Goal: Task Accomplishment & Management: Manage account settings

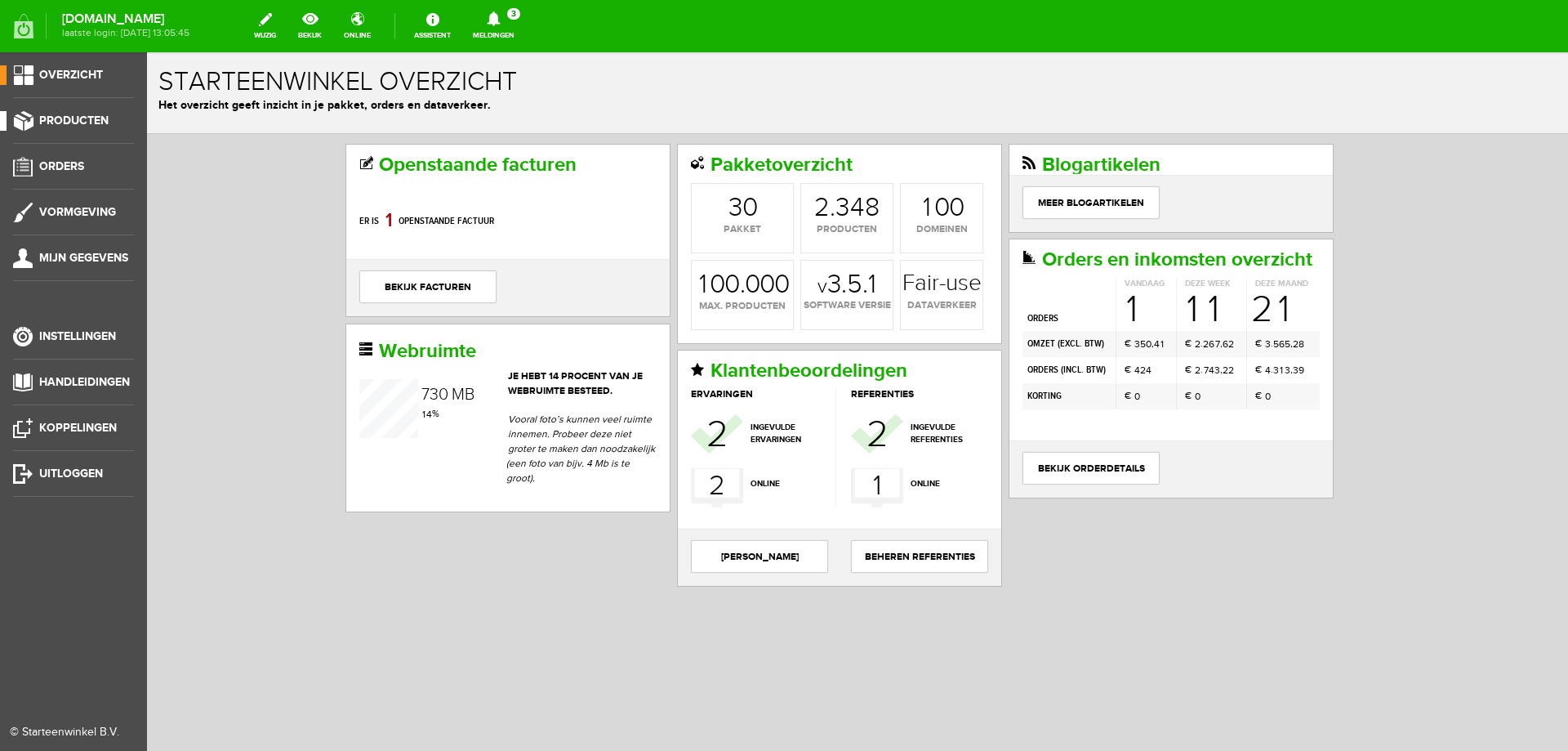
click at [61, 122] on span "Producten" at bounding box center [74, 120] width 70 height 14
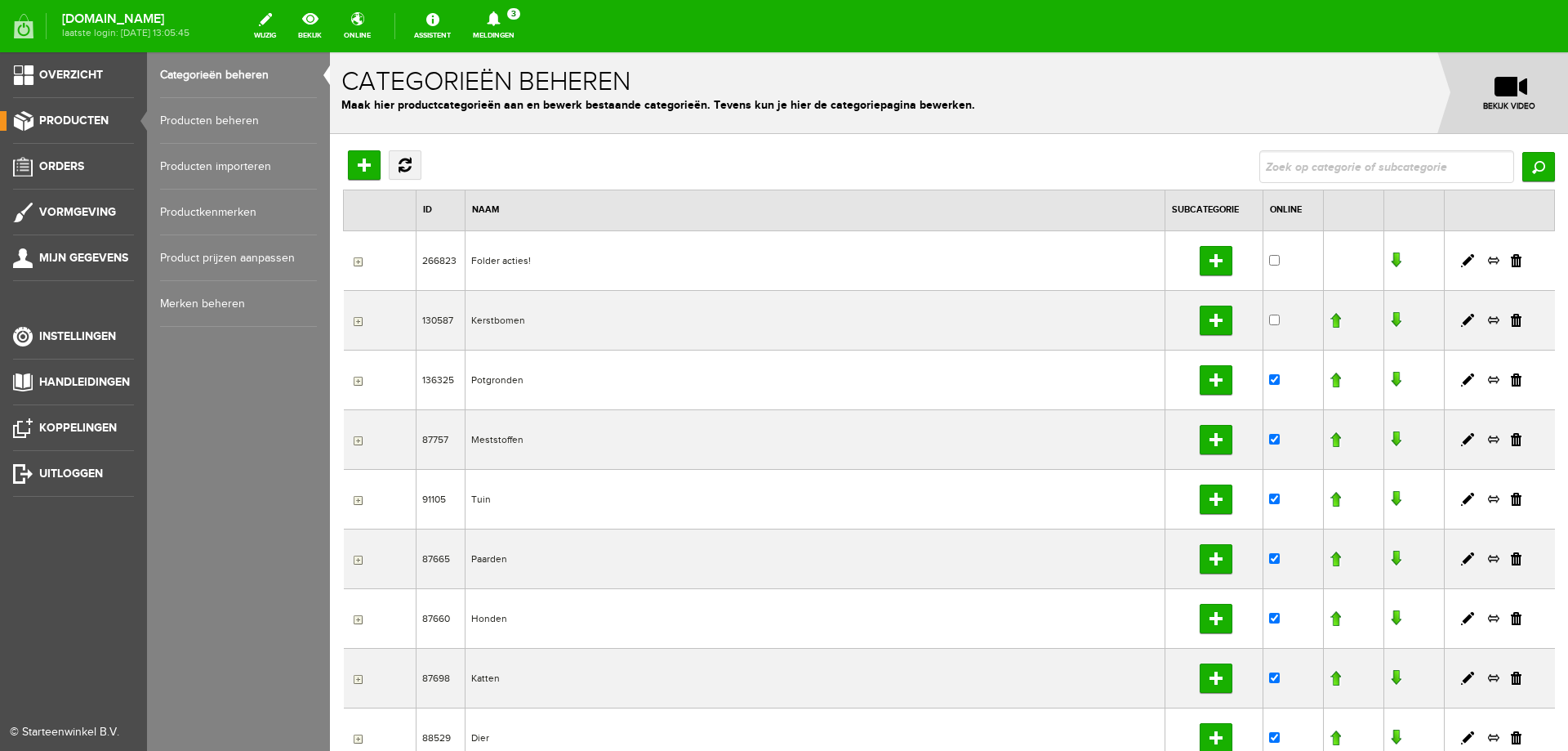
click at [183, 123] on link "Producten beheren" at bounding box center [239, 120] width 157 height 46
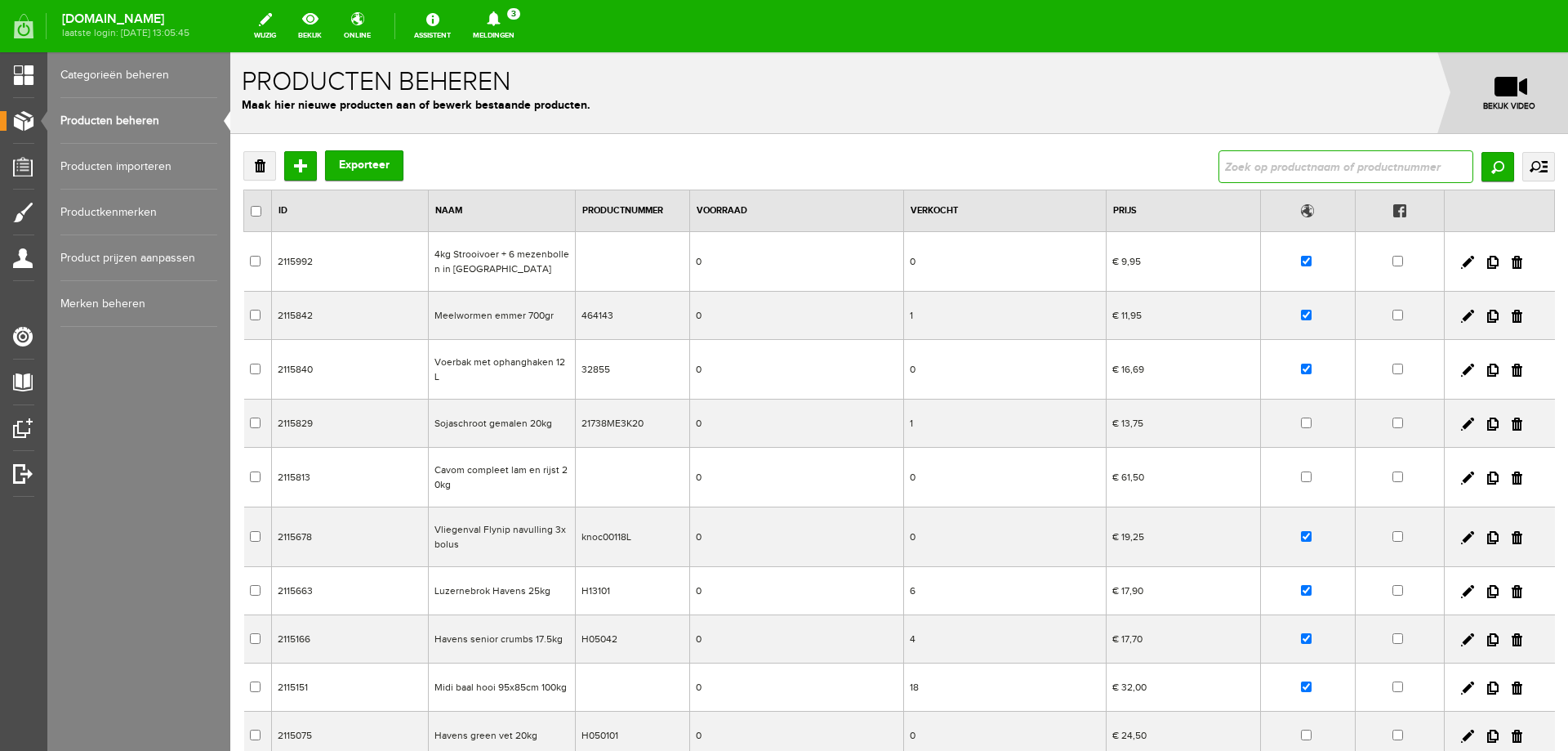
click at [1255, 168] on input "text" at bounding box center [1346, 166] width 255 height 33
type input "himal"
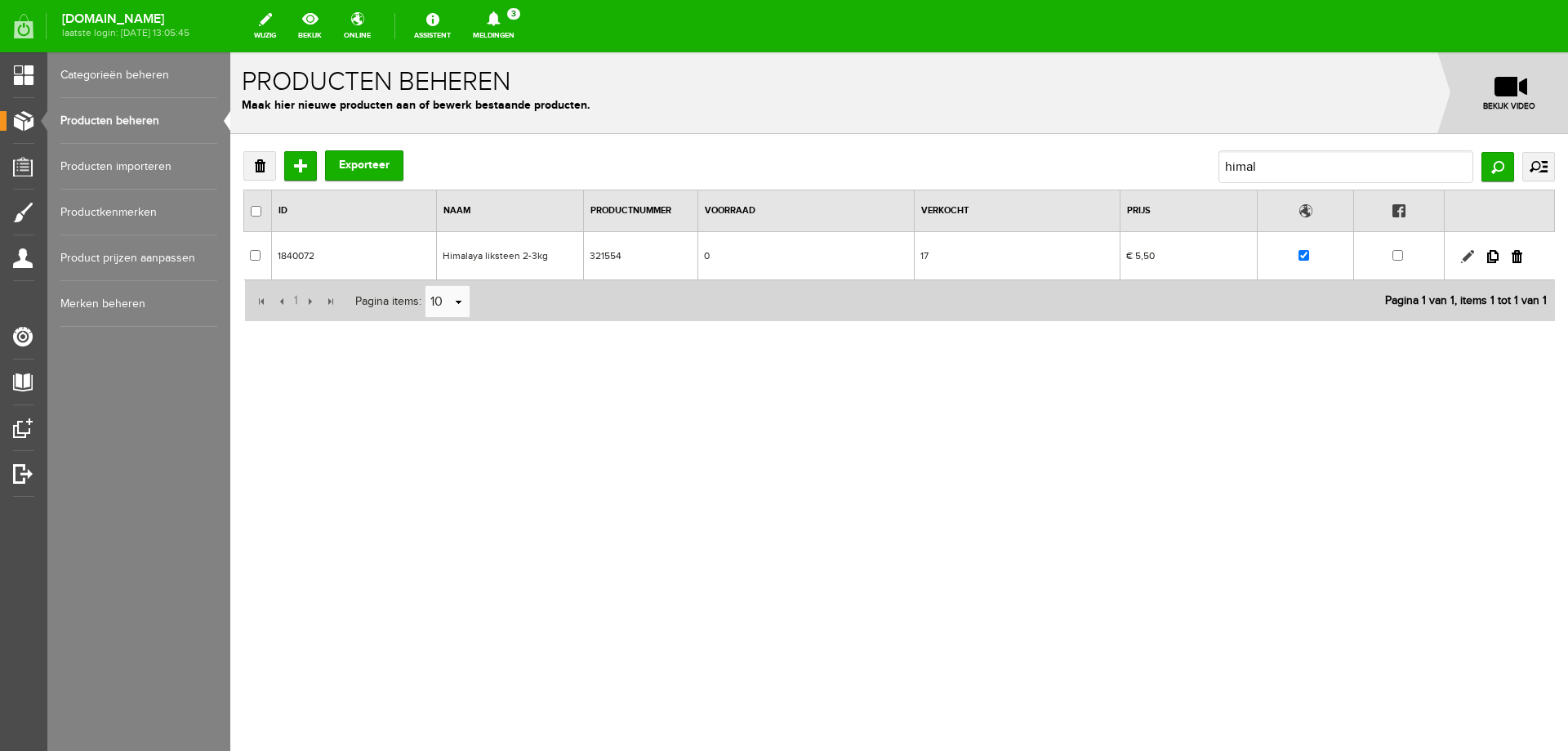
click at [1469, 252] on link at bounding box center [1467, 256] width 13 height 13
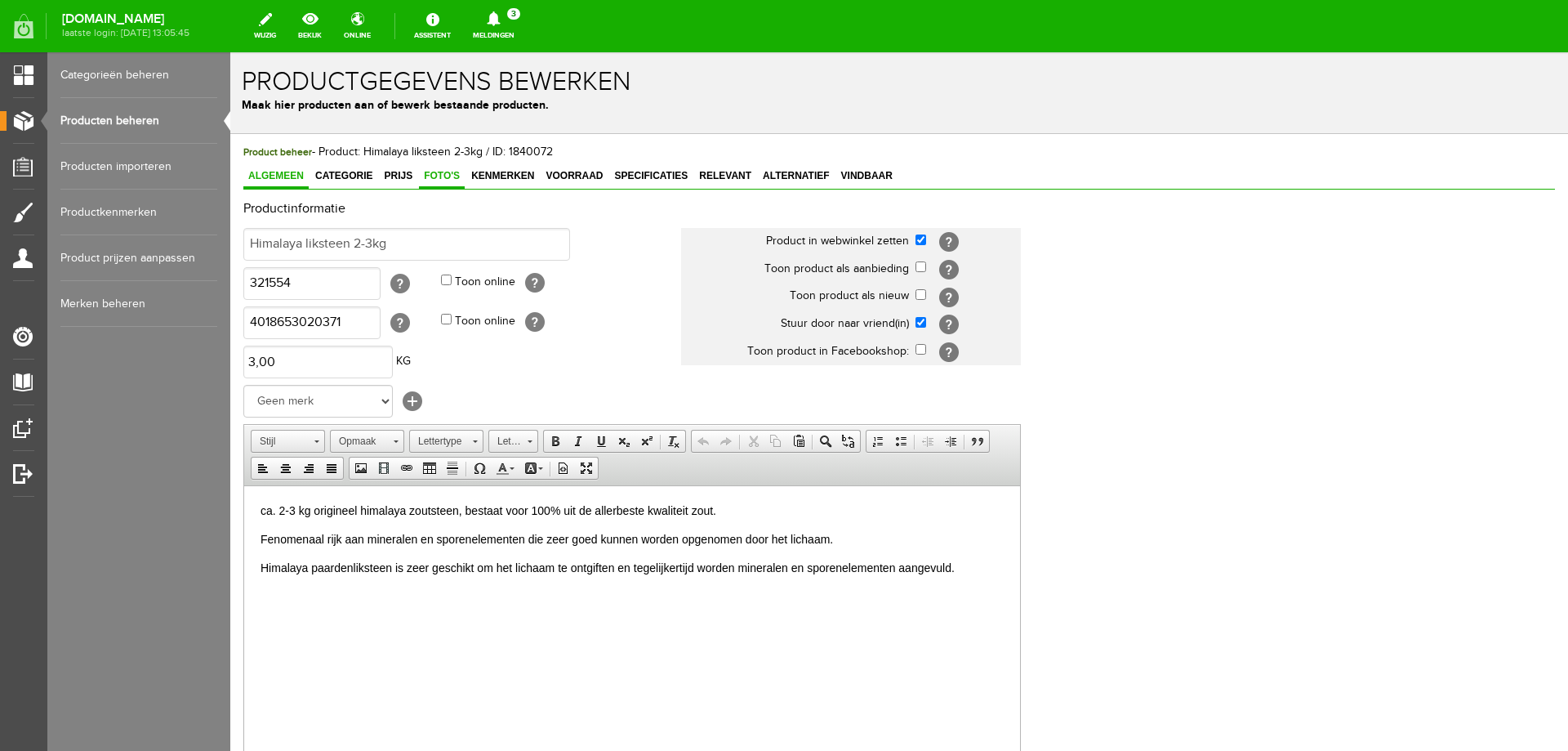
click at [427, 175] on span "Foto's" at bounding box center [442, 175] width 46 height 11
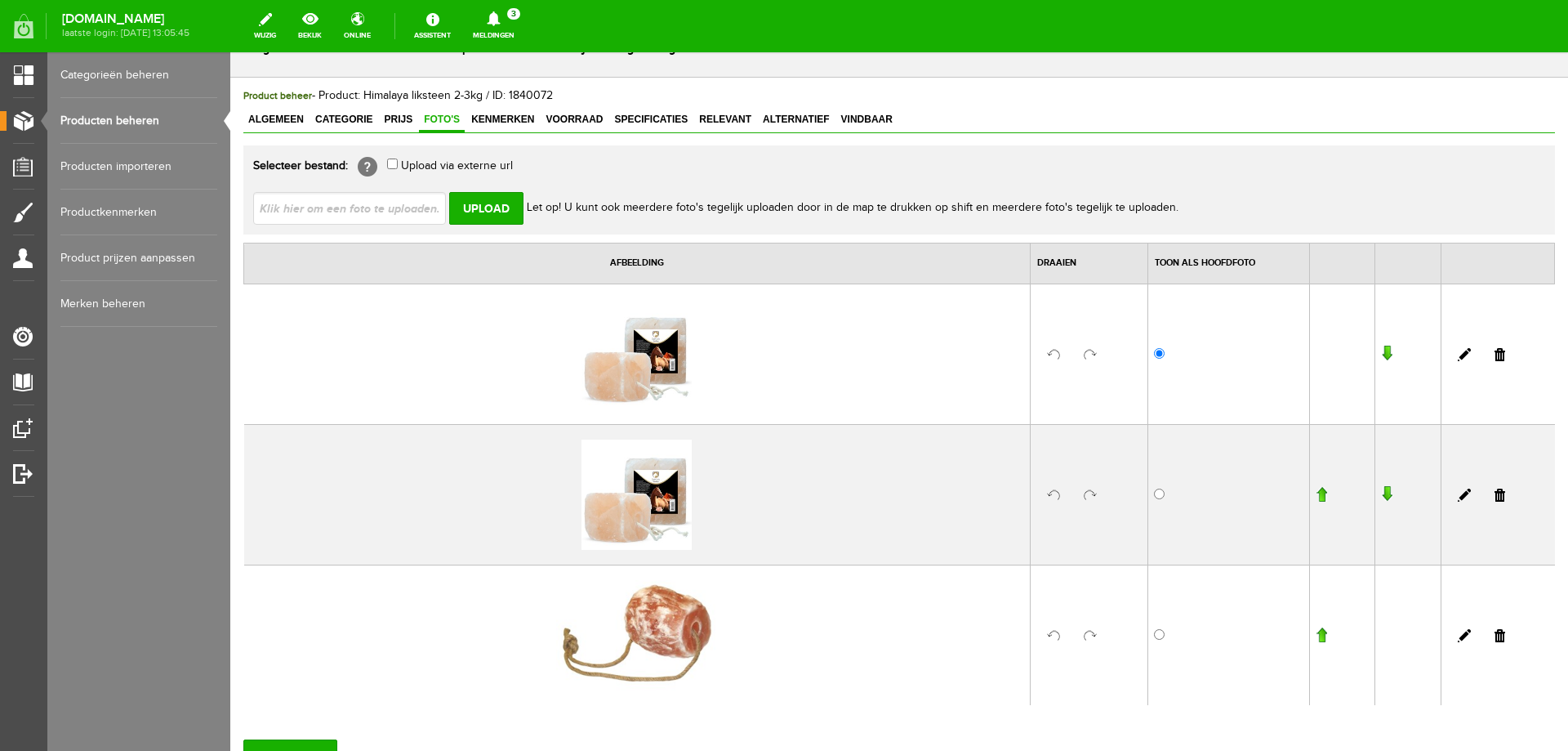
scroll to position [82, 0]
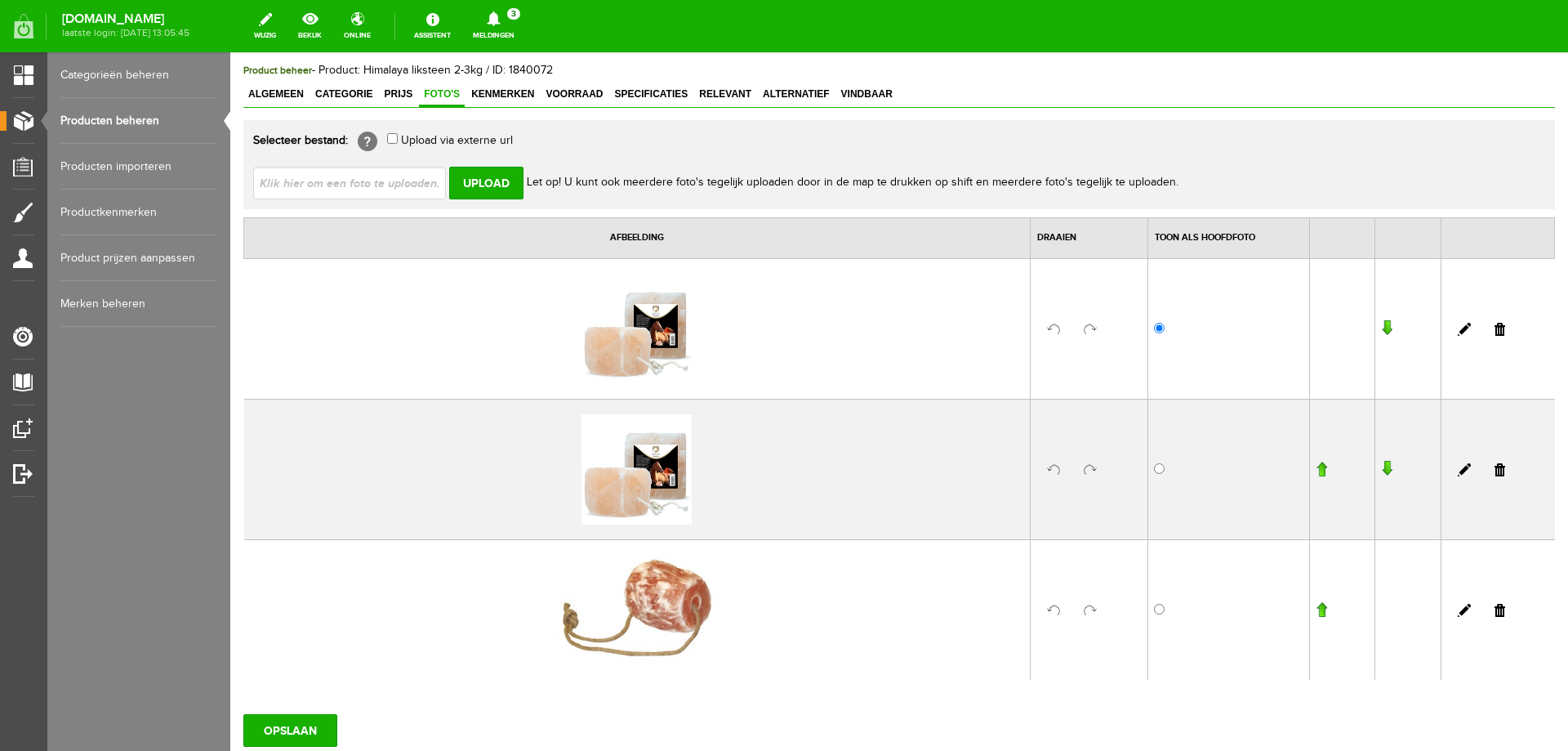
click at [338, 185] on input "file" at bounding box center [356, 182] width 206 height 31
type input "C:\fakepath\liksteen paard.jpg"
type input "liksteen paard.jpg"
click at [478, 187] on input "Upload" at bounding box center [486, 183] width 75 height 33
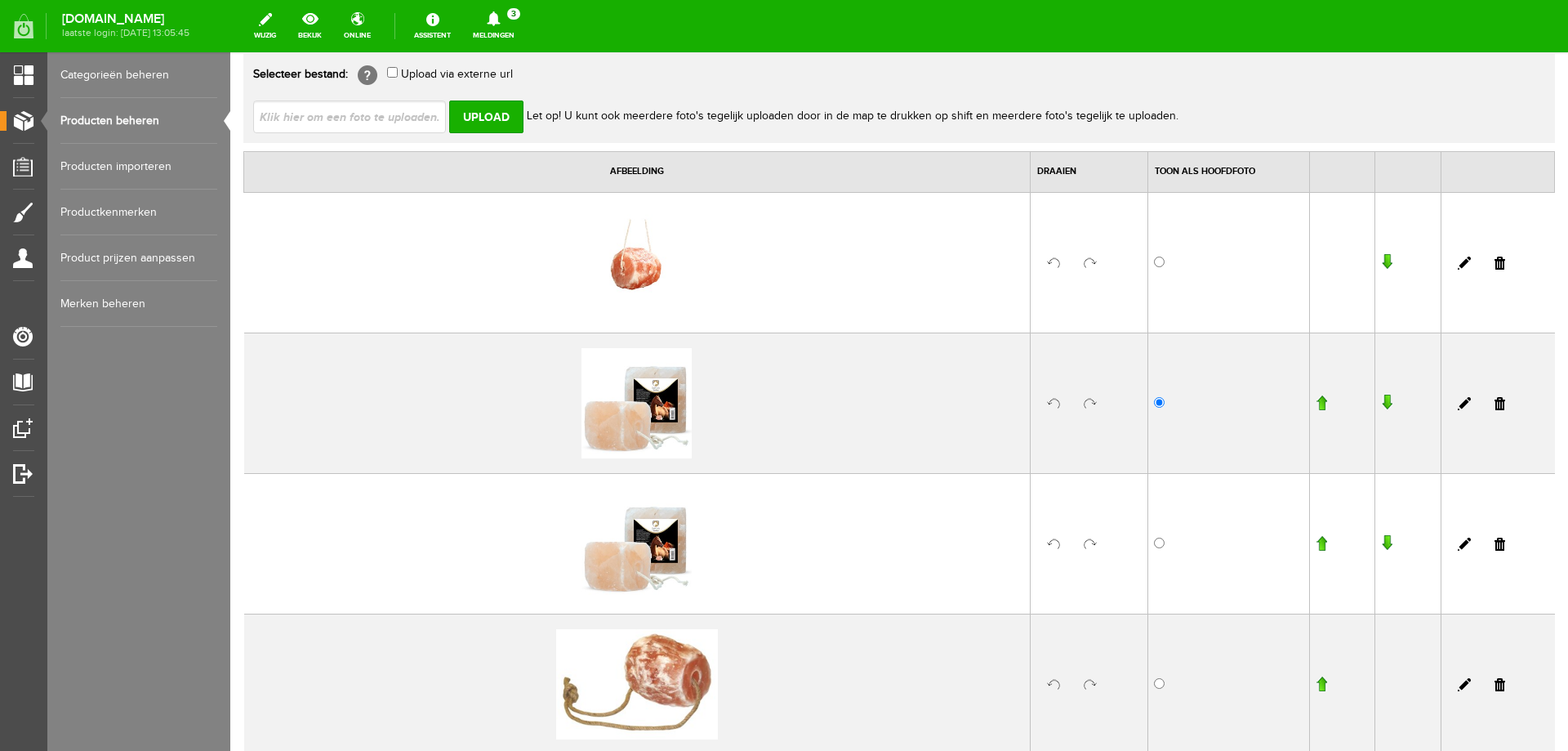
scroll to position [163, 0]
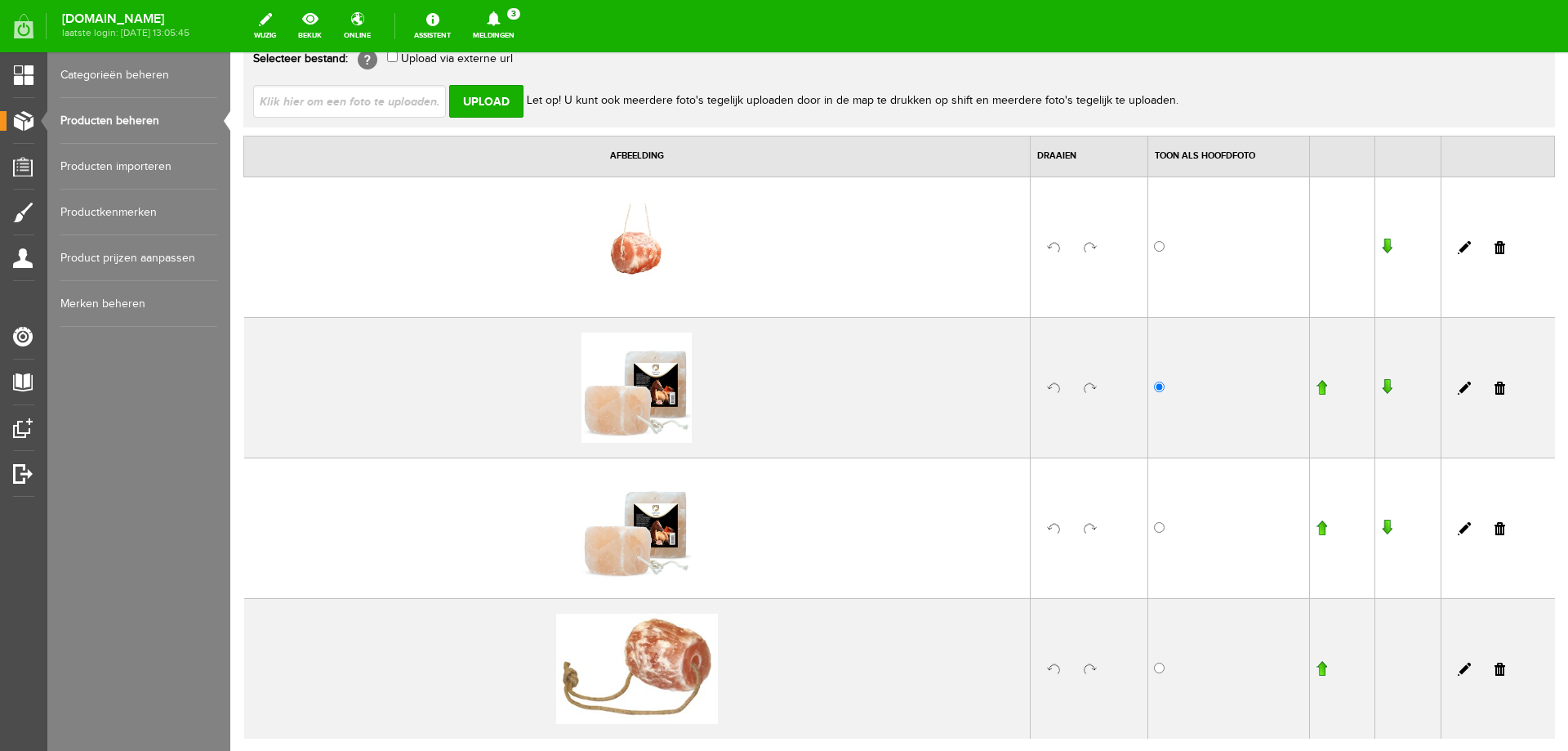
click at [1494, 531] on link at bounding box center [1499, 528] width 10 height 13
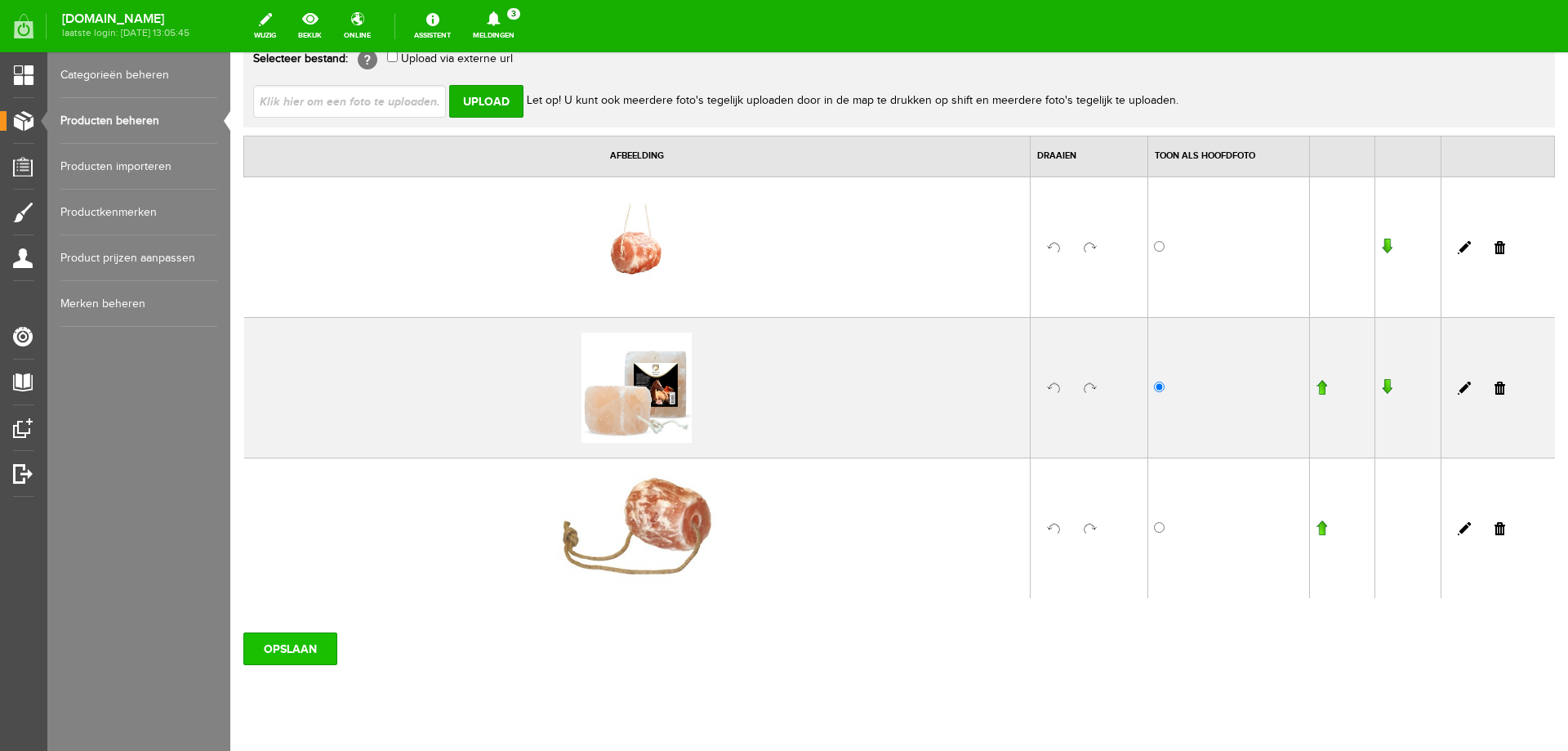
click at [290, 645] on input "OPSLAAN" at bounding box center [290, 649] width 94 height 33
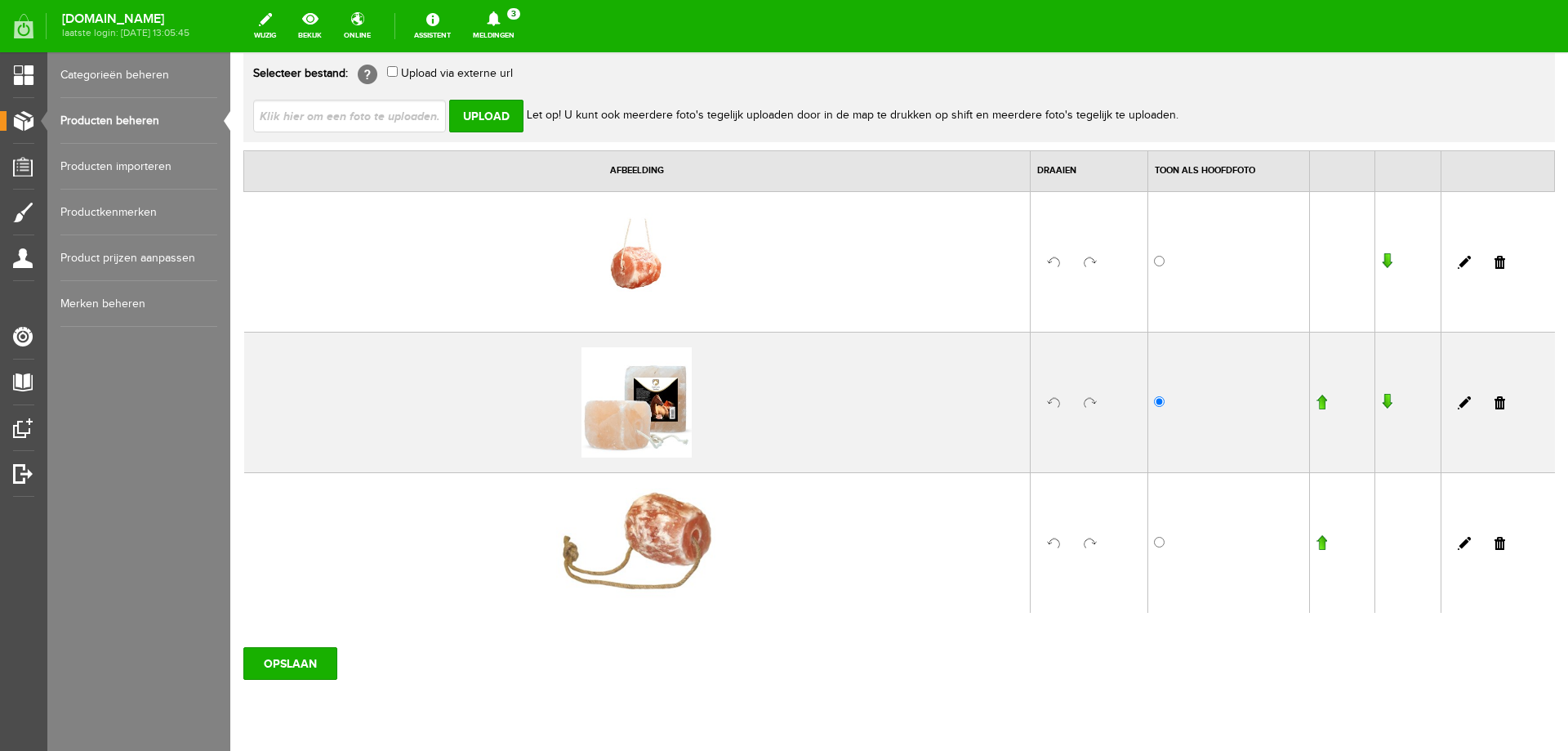
scroll to position [0, 0]
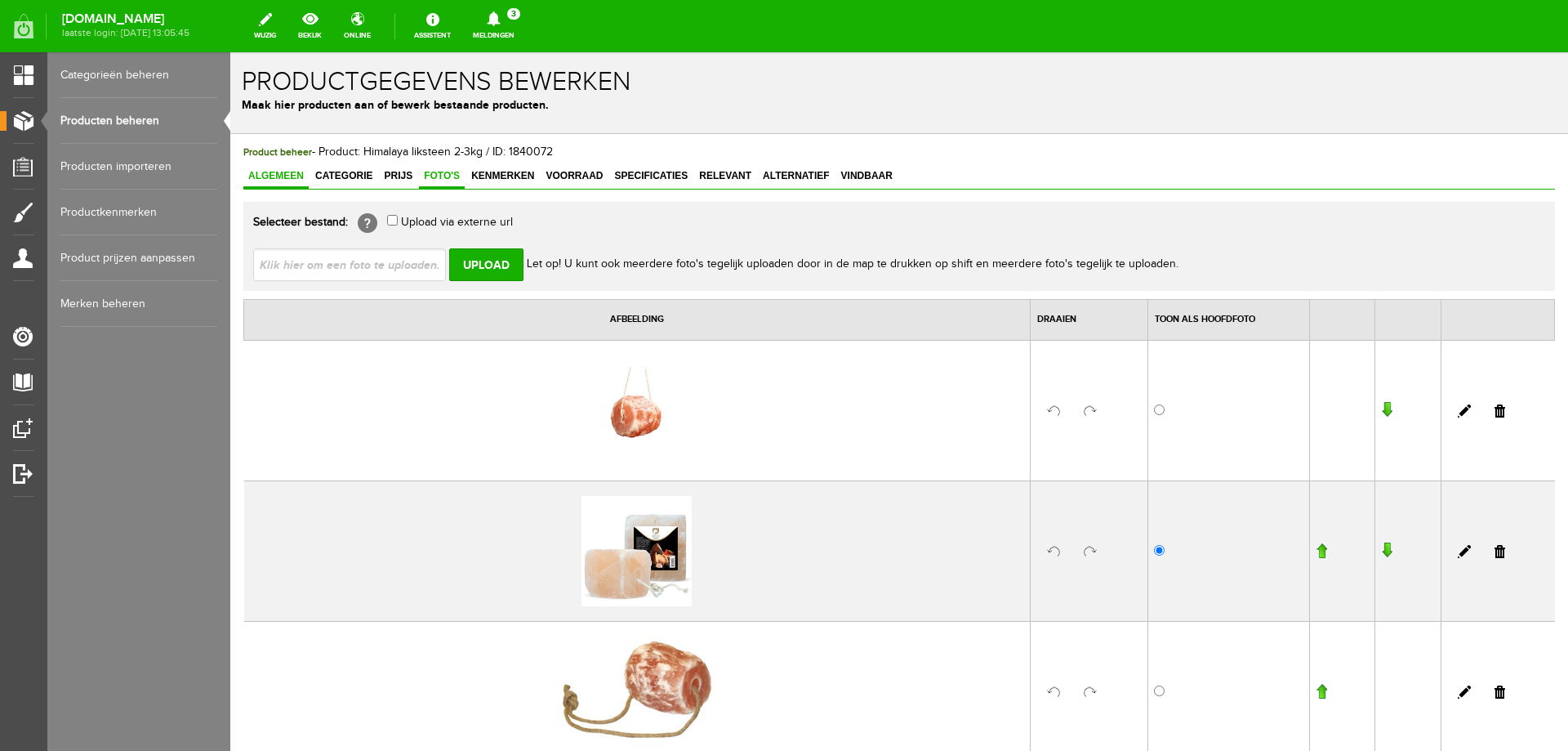
click at [280, 174] on span "Algemeen" at bounding box center [276, 175] width 65 height 11
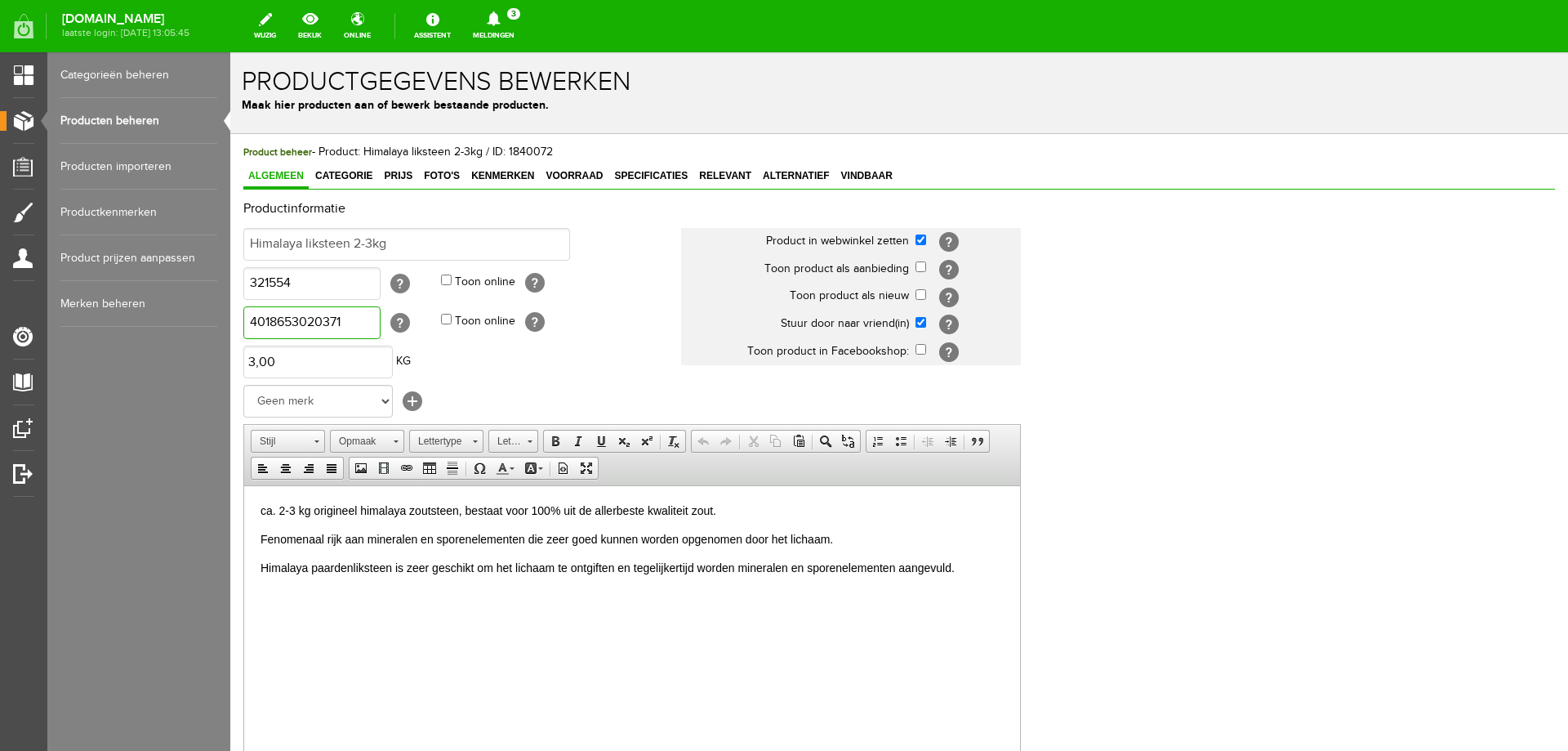
click at [318, 329] on input "4018653020371" at bounding box center [311, 322] width 137 height 33
paste input "8716759500419"
type input "8716759500419"
click at [340, 593] on html "ca. 2-3 kg origineel himalaya zoutsteen, bestaat voor 100% uit de allerbeste kw…" at bounding box center [632, 539] width 776 height 107
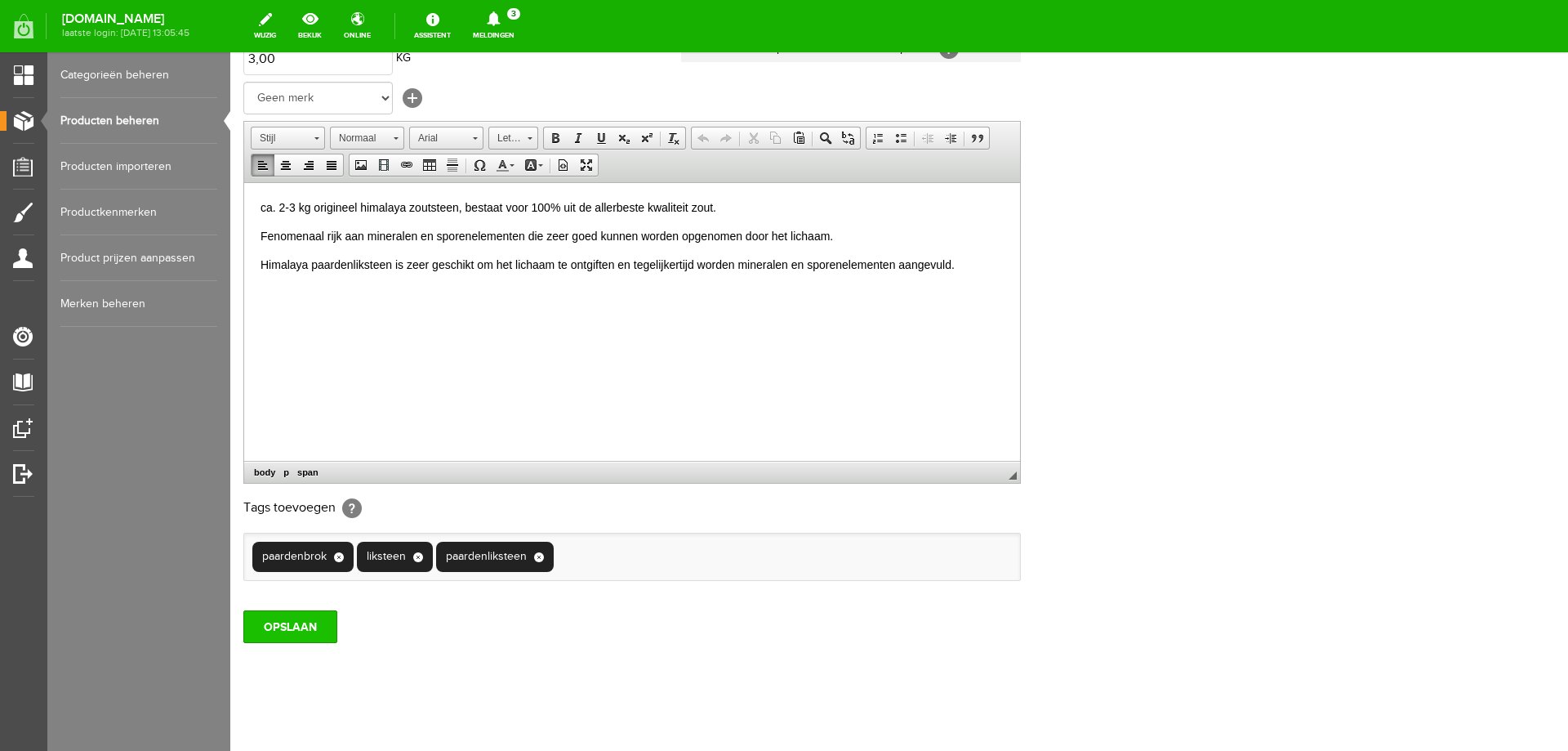
scroll to position [316, 0]
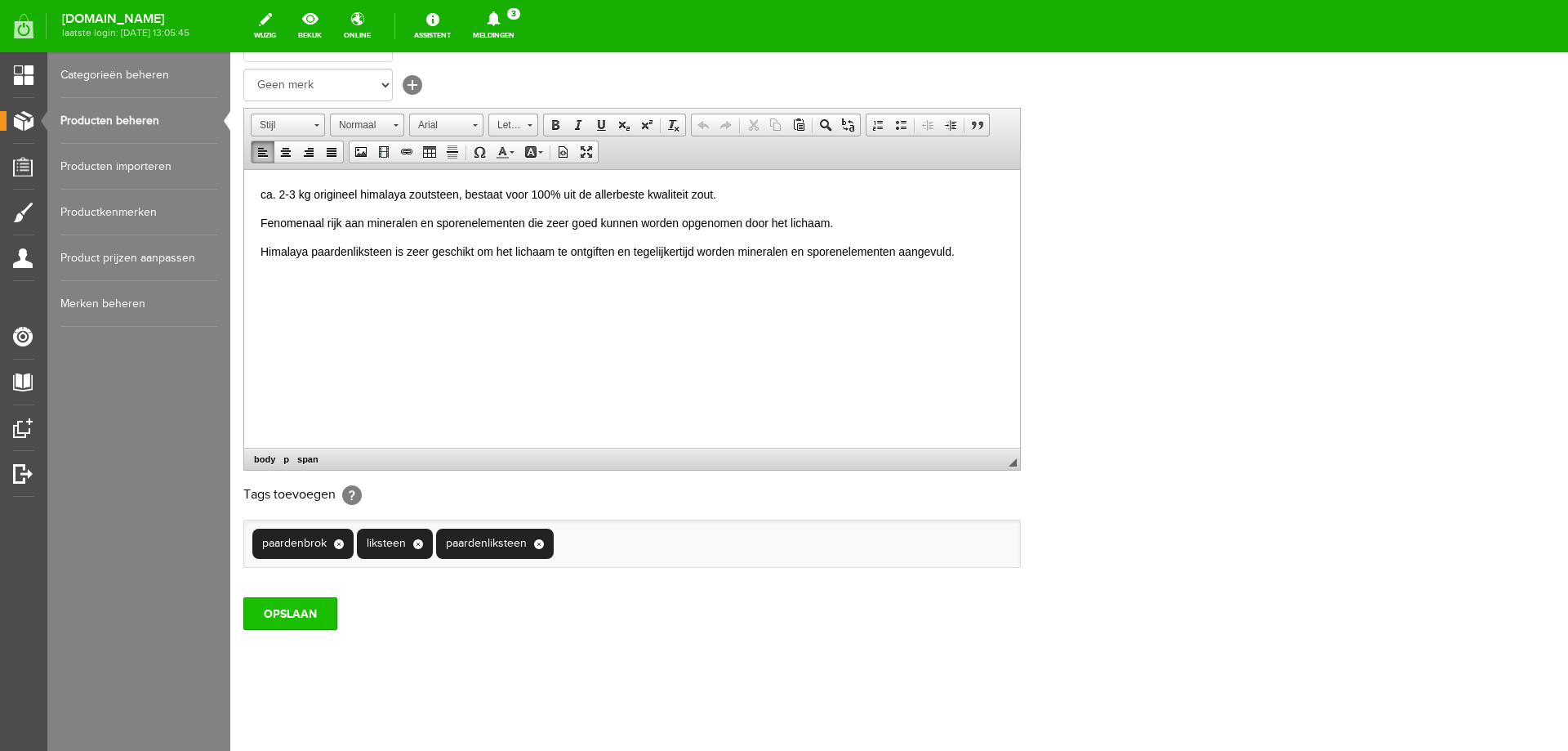
click at [321, 615] on input "OPSLAAN" at bounding box center [290, 613] width 94 height 33
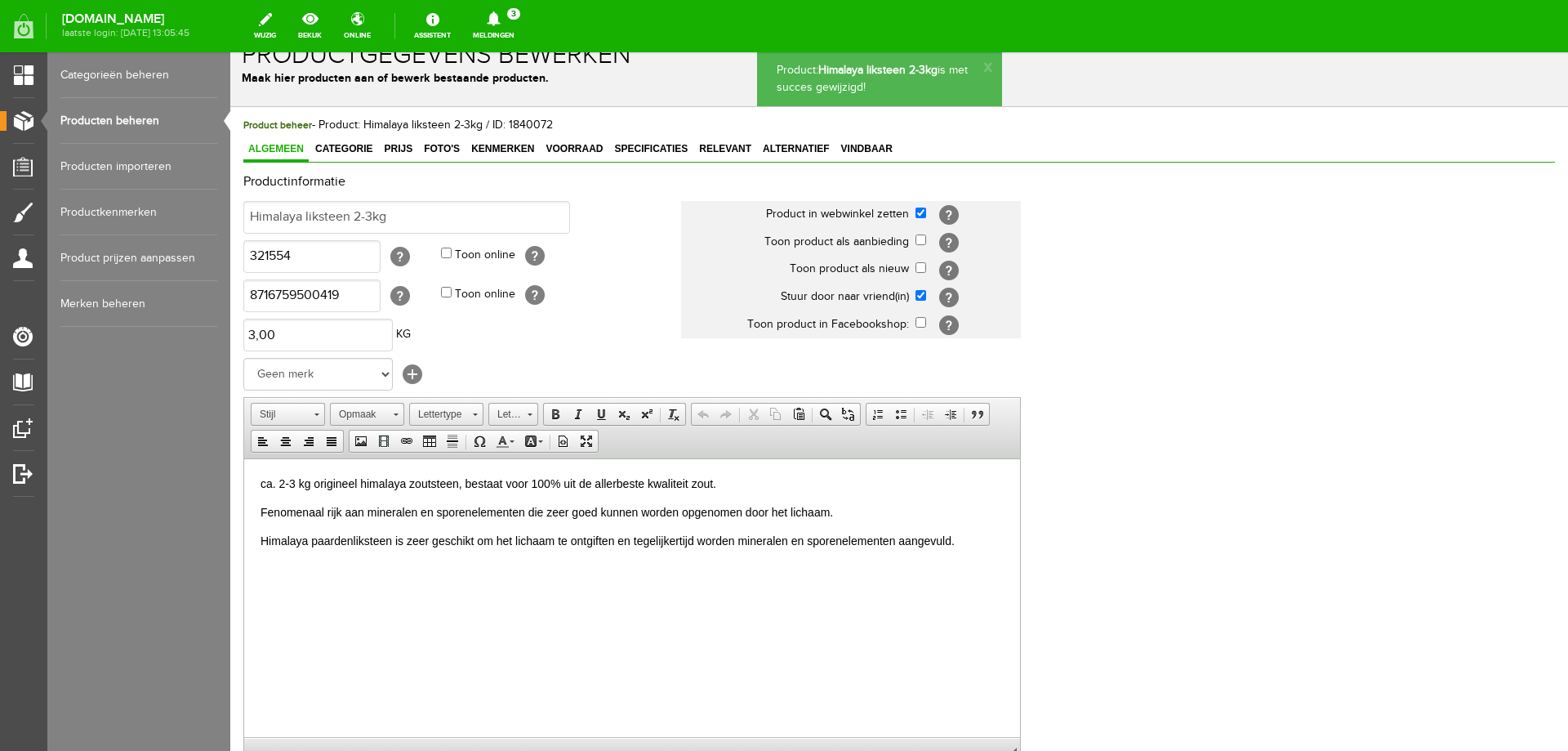
scroll to position [0, 0]
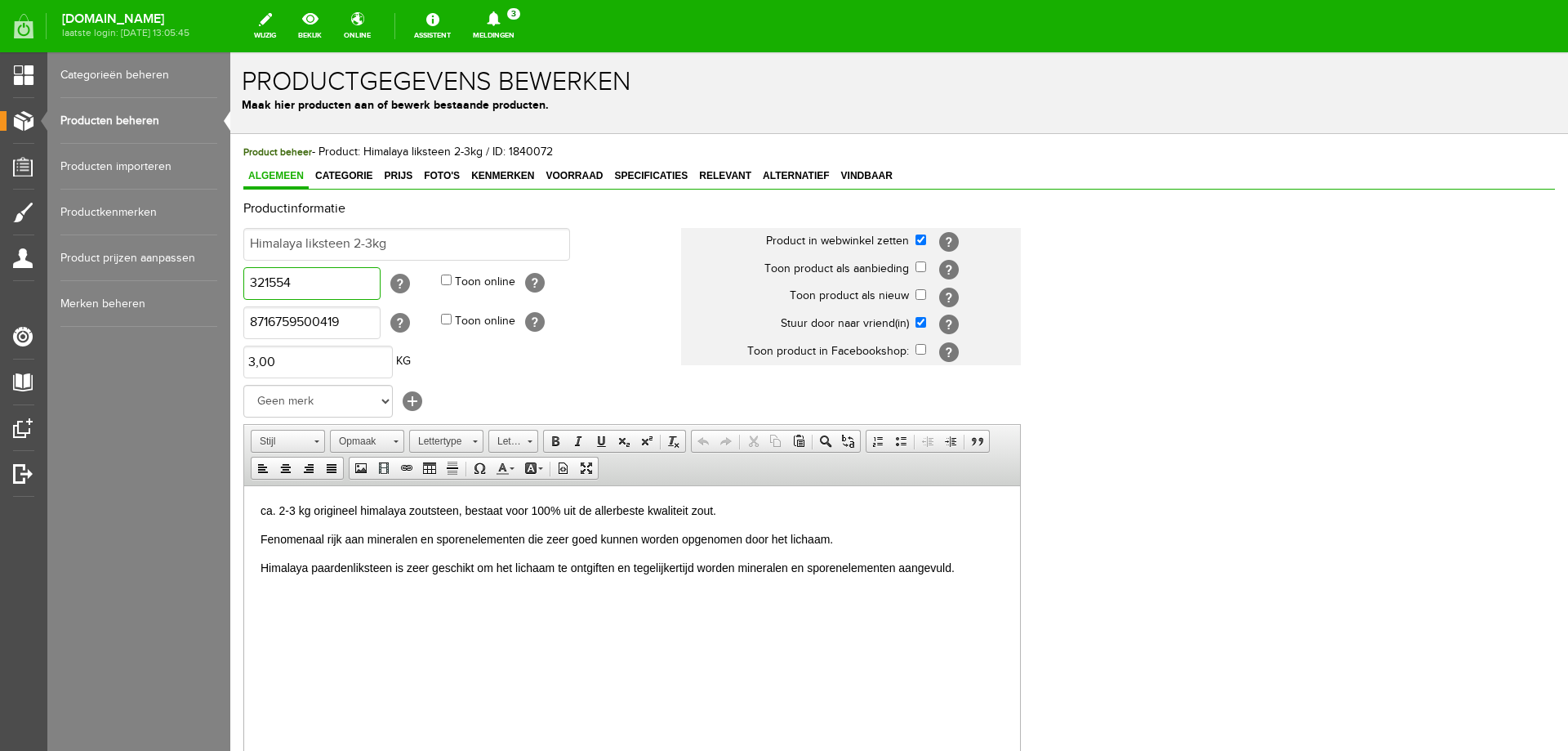
click at [312, 288] on input "321554" at bounding box center [311, 283] width 137 height 33
paste input "LIKS0020"
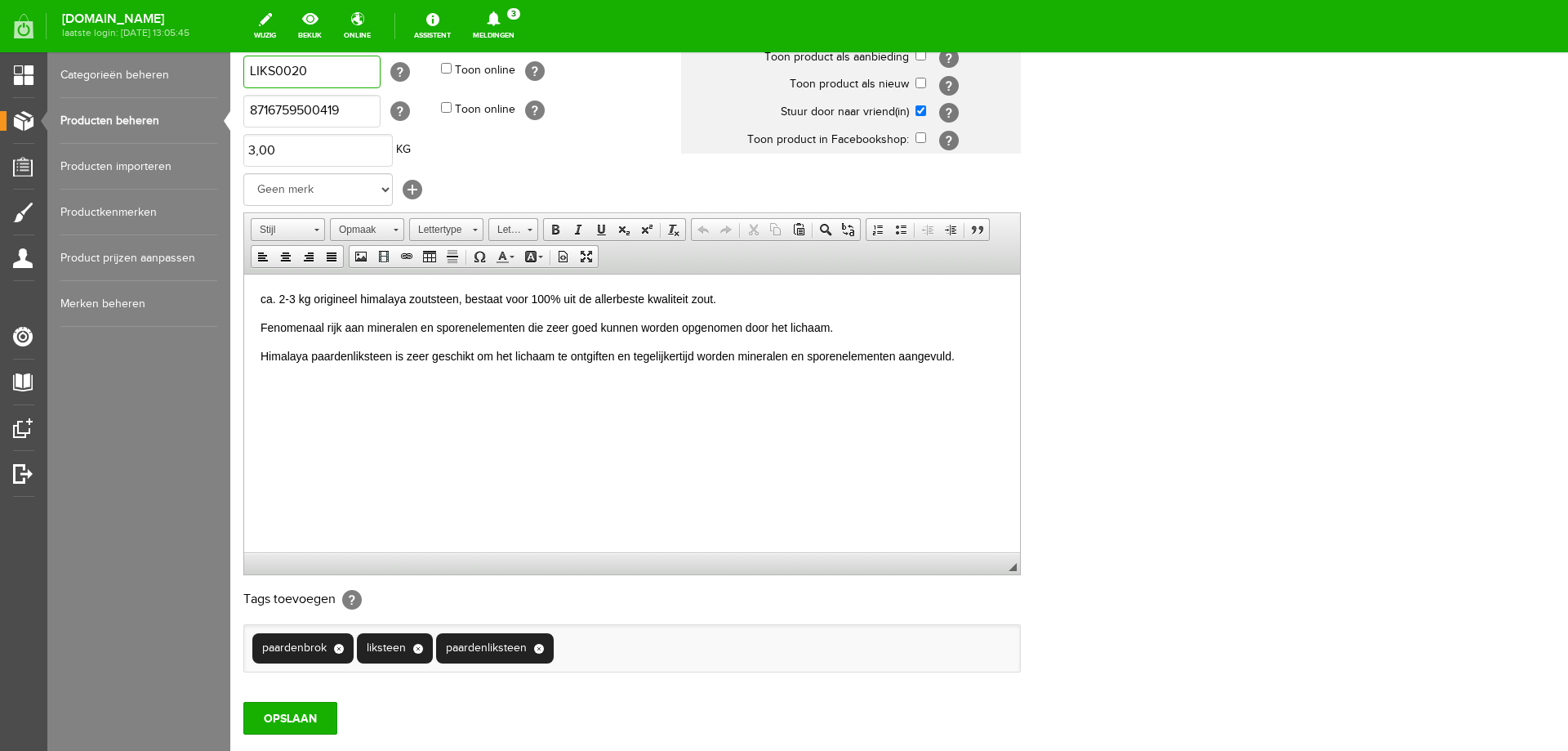
scroll to position [316, 0]
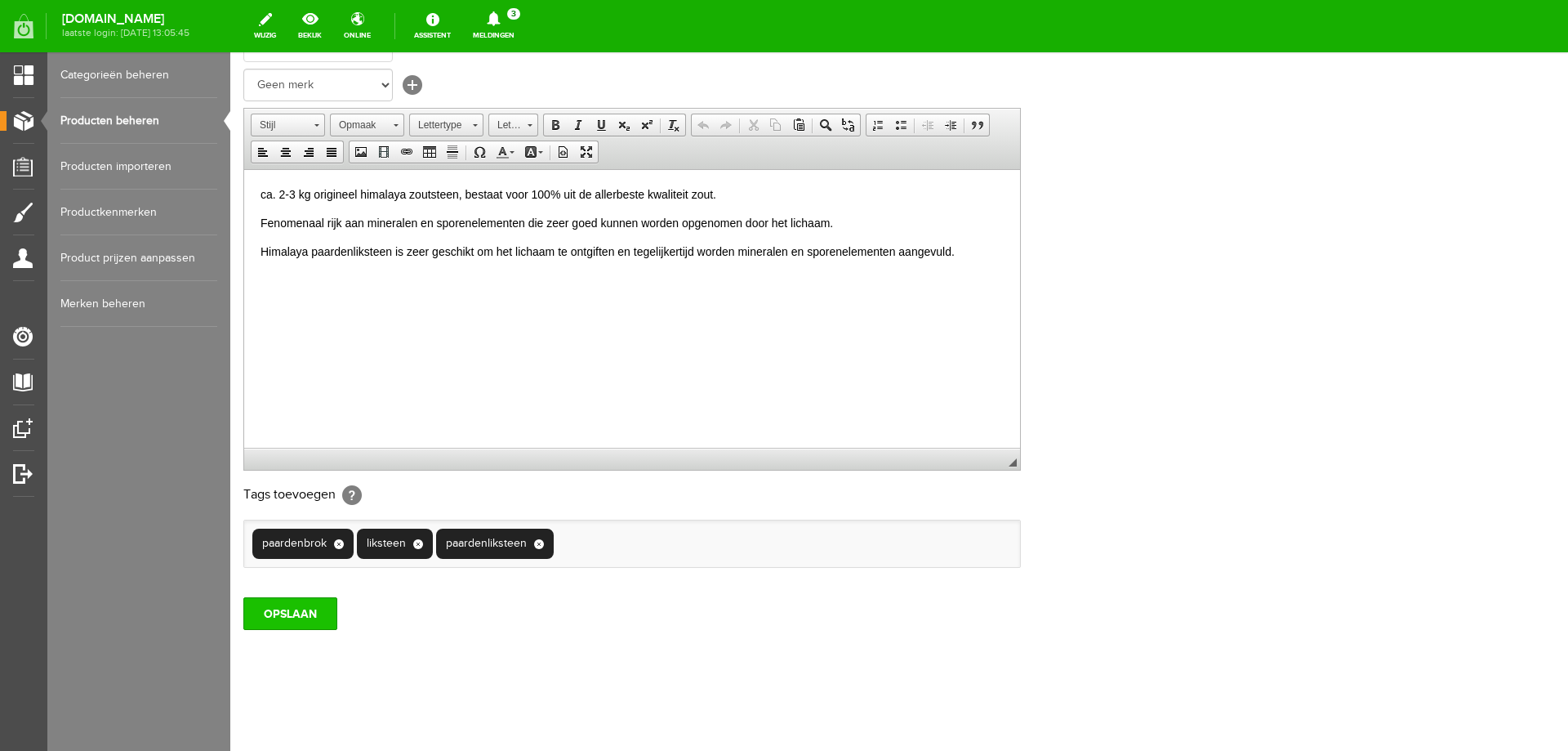
type input "LIKS0020"
click at [326, 608] on input "OPSLAAN" at bounding box center [290, 613] width 94 height 33
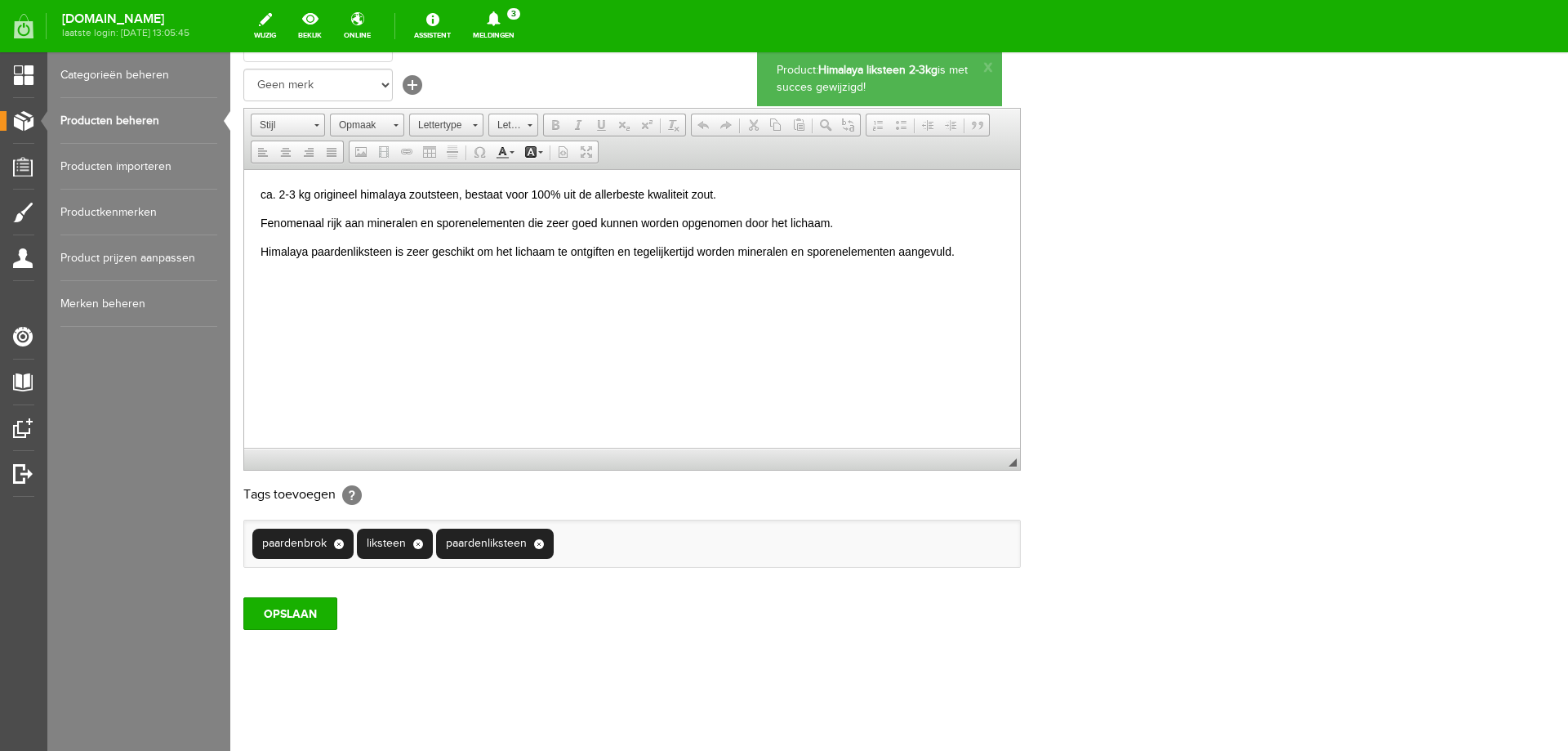
scroll to position [0, 0]
